Goal: Navigation & Orientation: Find specific page/section

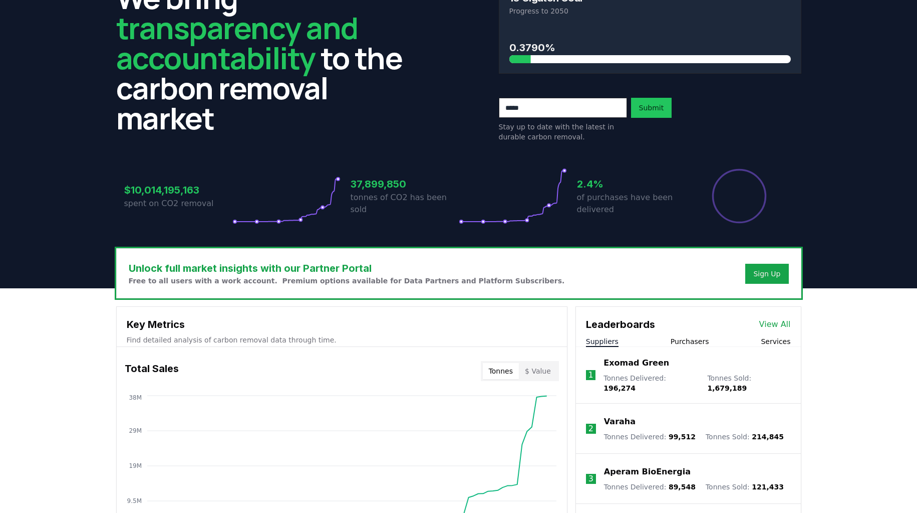
scroll to position [61, 0]
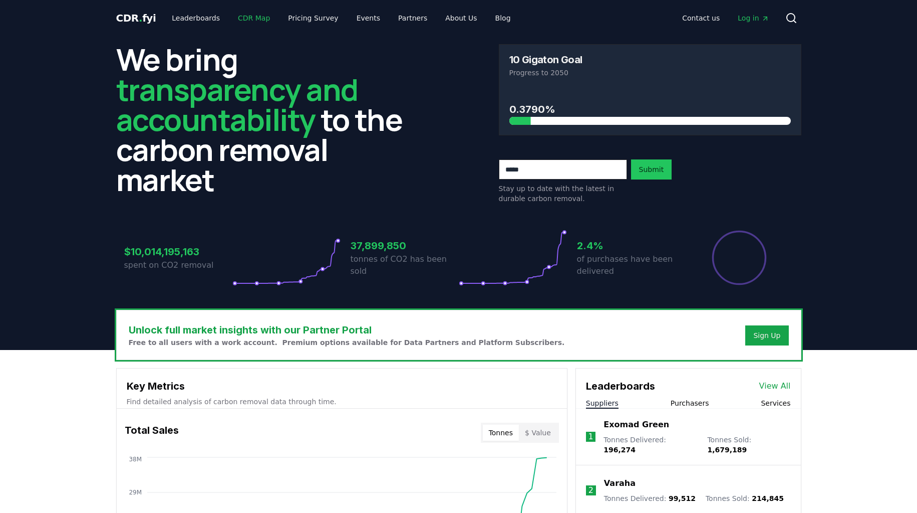
click at [252, 22] on link "CDR Map" at bounding box center [254, 18] width 48 height 18
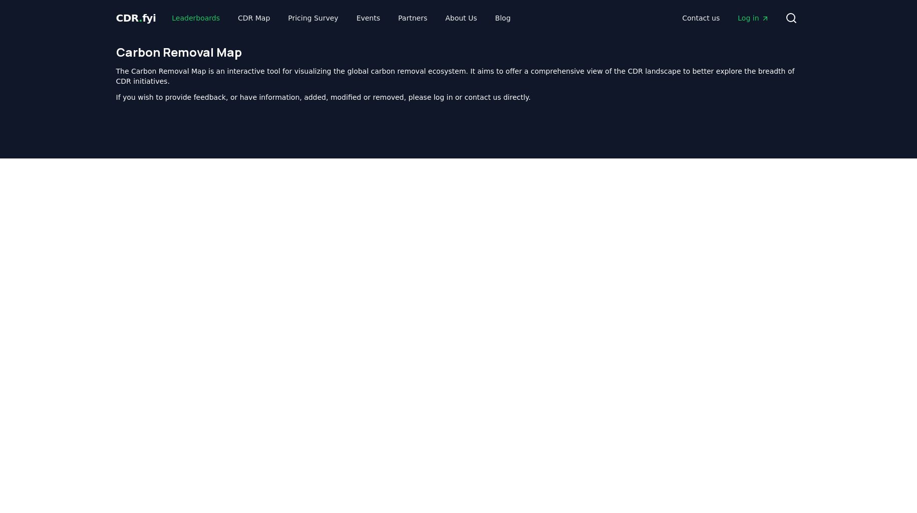
click at [195, 13] on link "Leaderboards" at bounding box center [196, 18] width 64 height 18
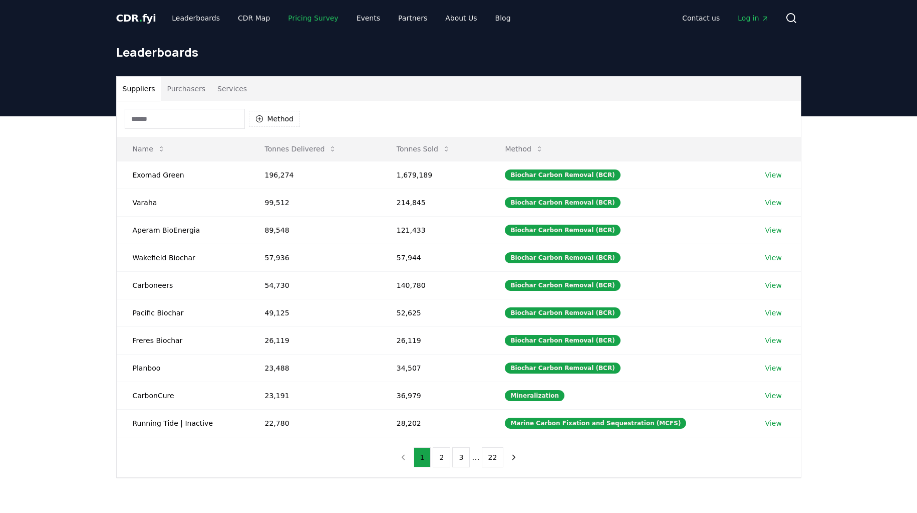
click at [314, 21] on link "Pricing Survey" at bounding box center [313, 18] width 66 height 18
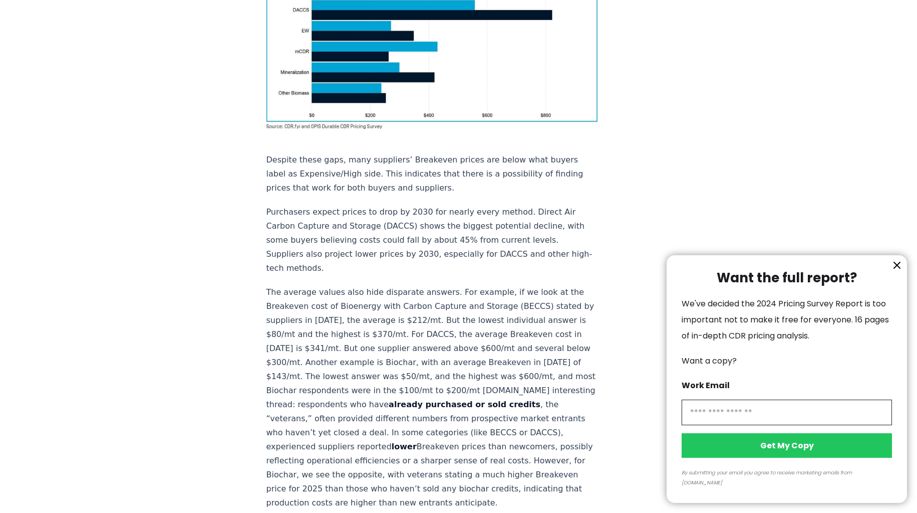
scroll to position [1106, 0]
